Goal: Find specific page/section: Find specific page/section

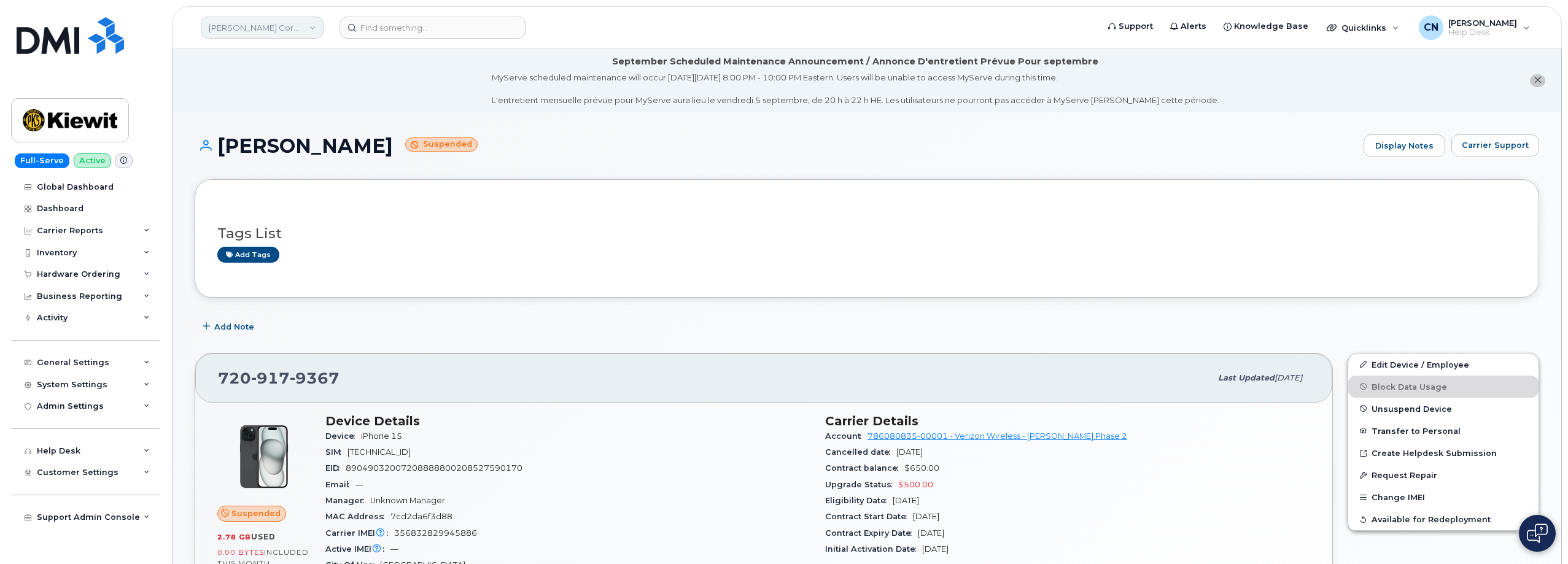
click at [249, 24] on link "[PERSON_NAME] Corporation" at bounding box center [262, 28] width 123 height 22
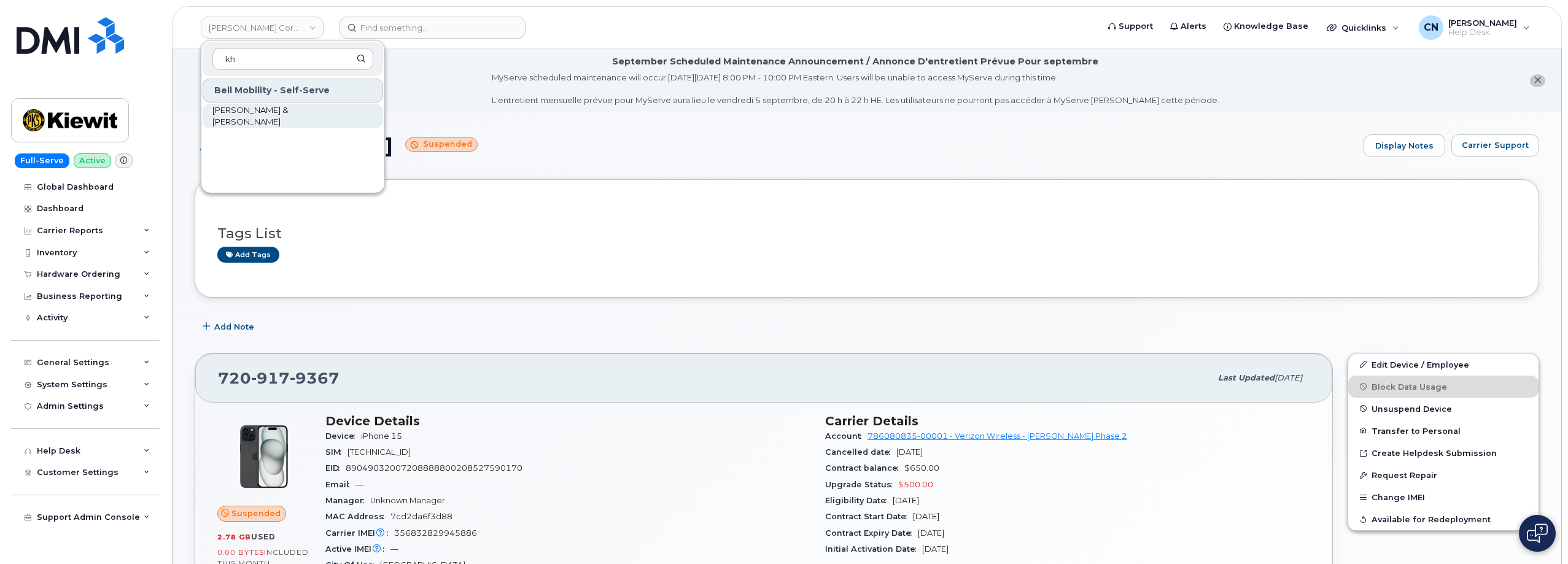
type input "kh"
click at [246, 106] on link "[PERSON_NAME] & [PERSON_NAME]" at bounding box center [293, 116] width 180 height 24
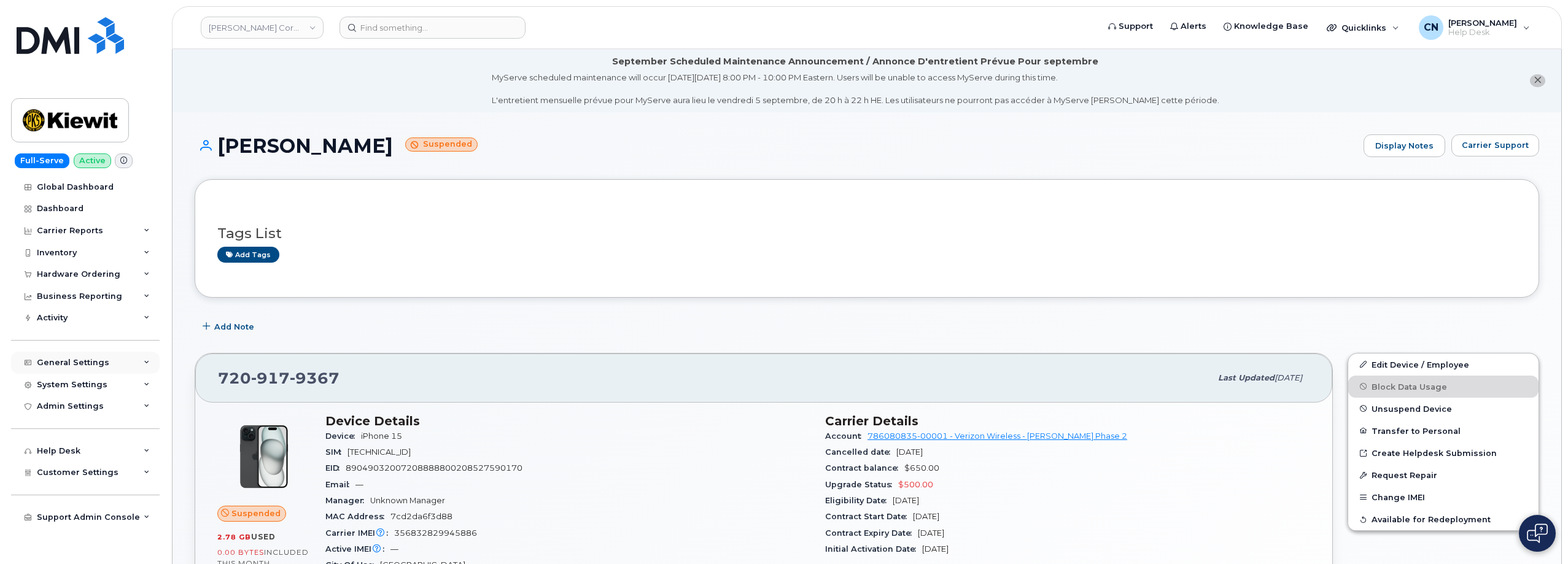
click at [70, 356] on div "General Settings" at bounding box center [85, 363] width 149 height 22
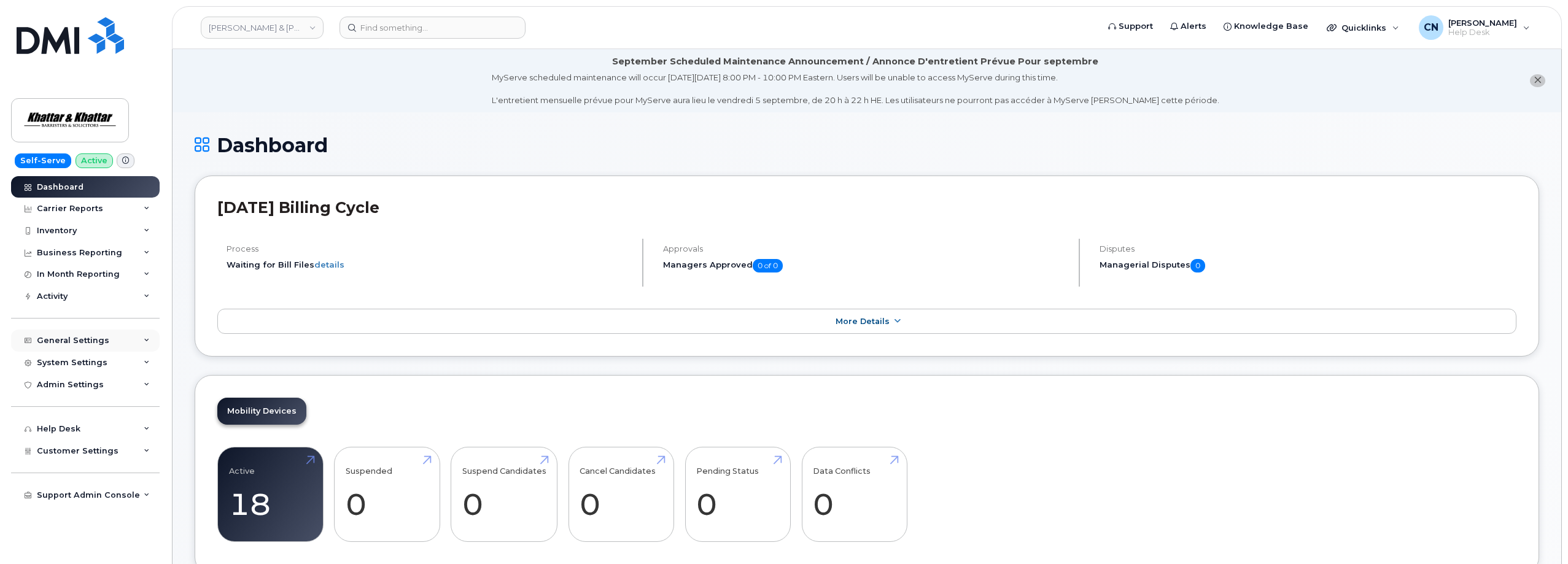
click at [73, 334] on div "General Settings" at bounding box center [85, 341] width 149 height 22
click at [73, 334] on div "General Settings" at bounding box center [85, 341] width 149 height 22
click at [73, 337] on div "General Settings" at bounding box center [73, 341] width 72 height 10
click at [64, 359] on div "System Settings" at bounding box center [72, 362] width 71 height 10
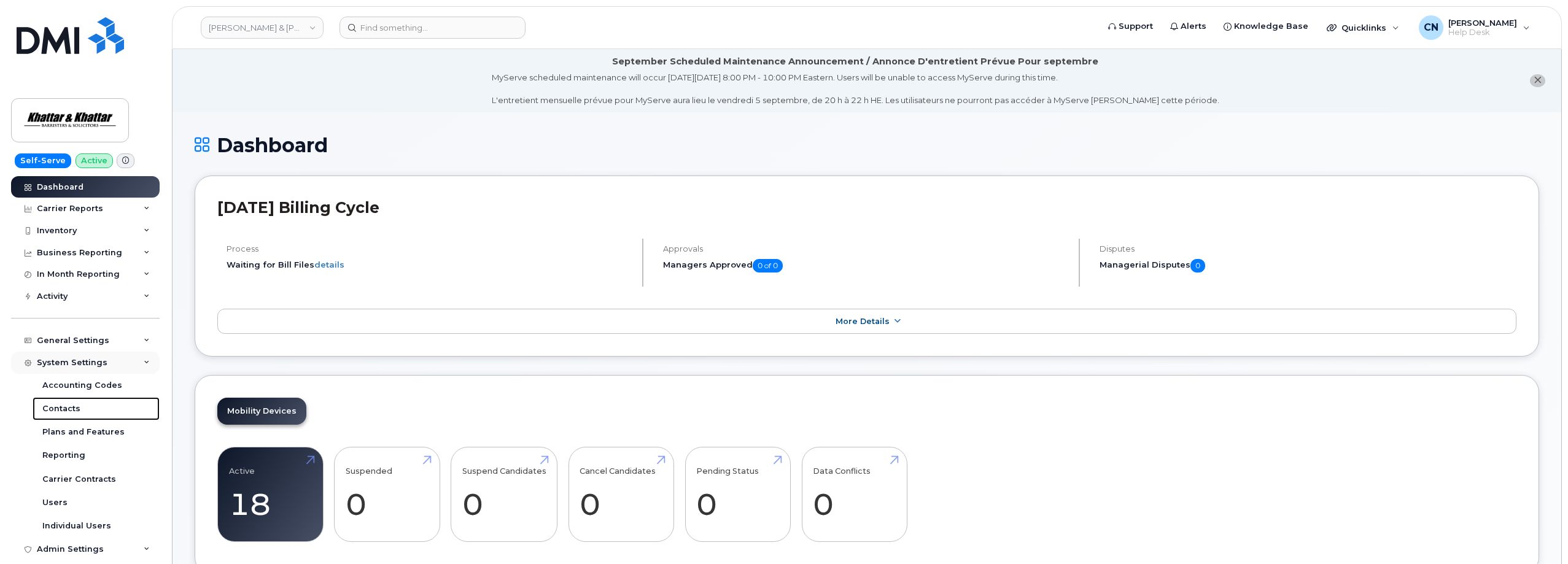
click at [59, 405] on div "Contacts" at bounding box center [61, 409] width 38 height 11
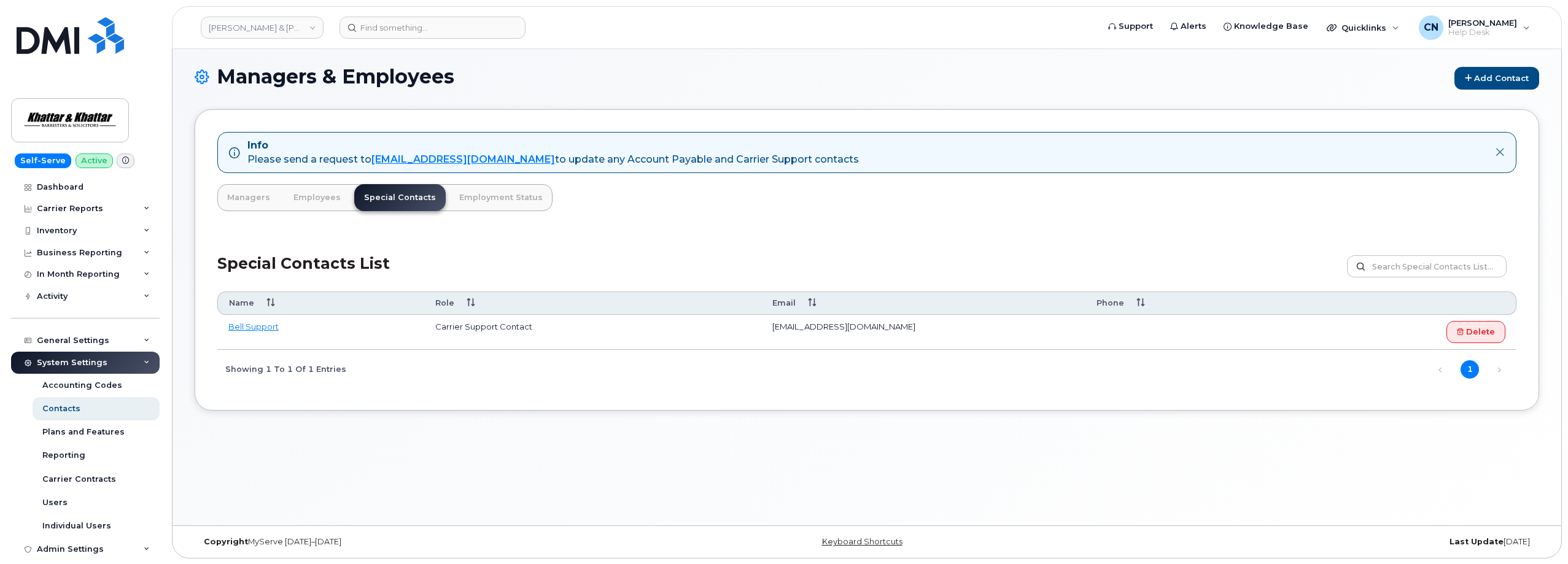
scroll to position [70, 0]
click at [1115, 509] on div "Managers & Employees Add Contact Info Please send a request to [EMAIL_ADDRESS][…" at bounding box center [867, 283] width 1389 height 482
click at [76, 474] on div "Carrier Contracts" at bounding box center [79, 479] width 73 height 11
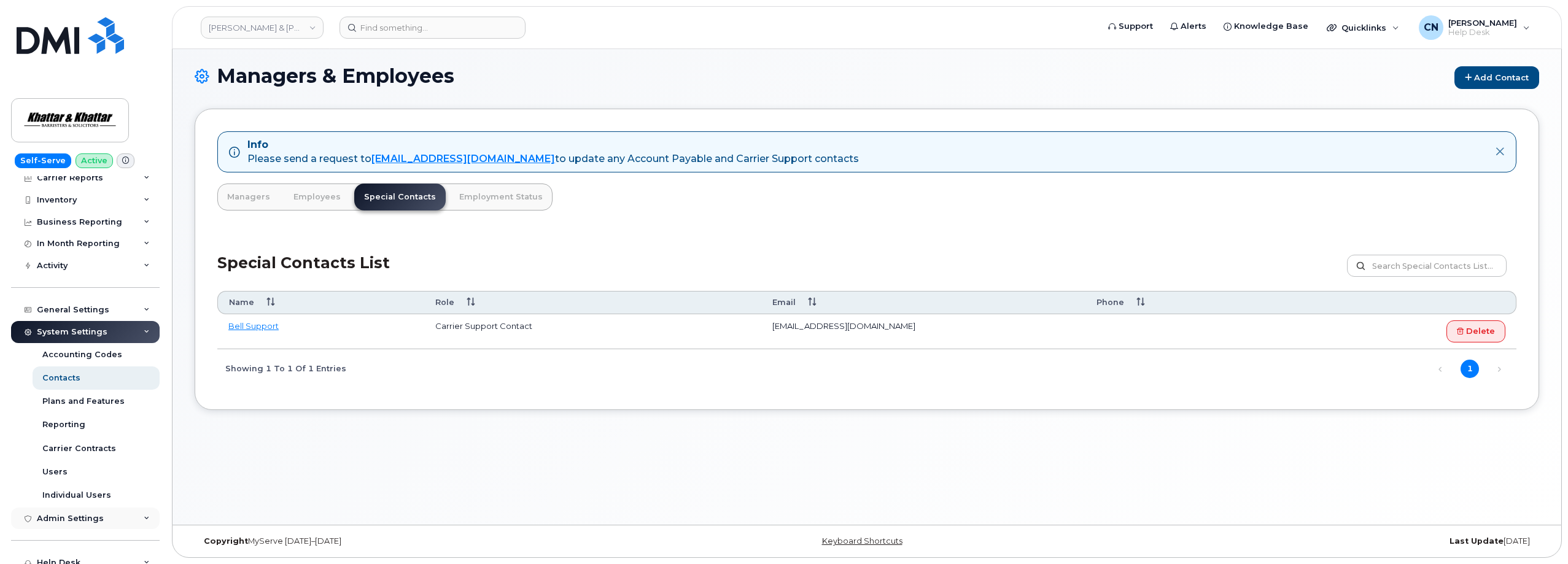
scroll to position [61, 0]
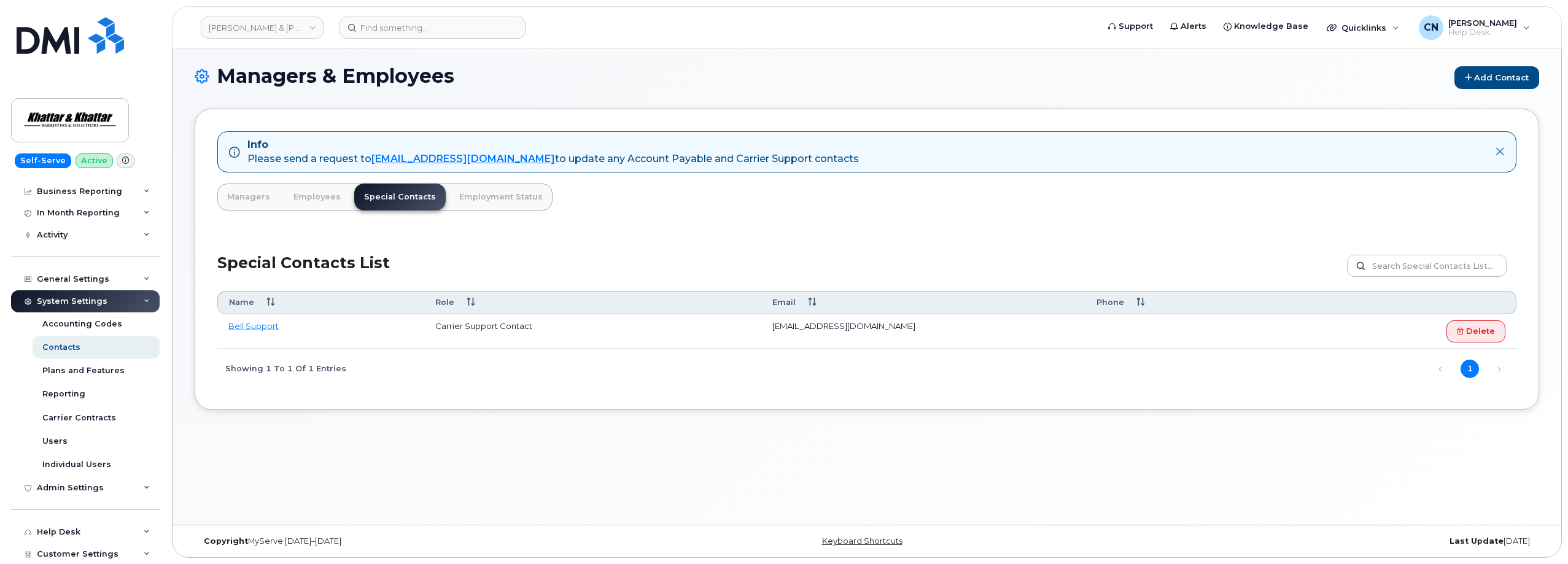
click at [588, 483] on div "Managers & Employees Add Contact Info Please send a request to mobilitysupport@…" at bounding box center [867, 283] width 1389 height 482
click at [378, 511] on div "Managers & Employees Add Contact Info Please send a request to mobilitysupport@…" at bounding box center [867, 283] width 1389 height 482
